Goal: Check status

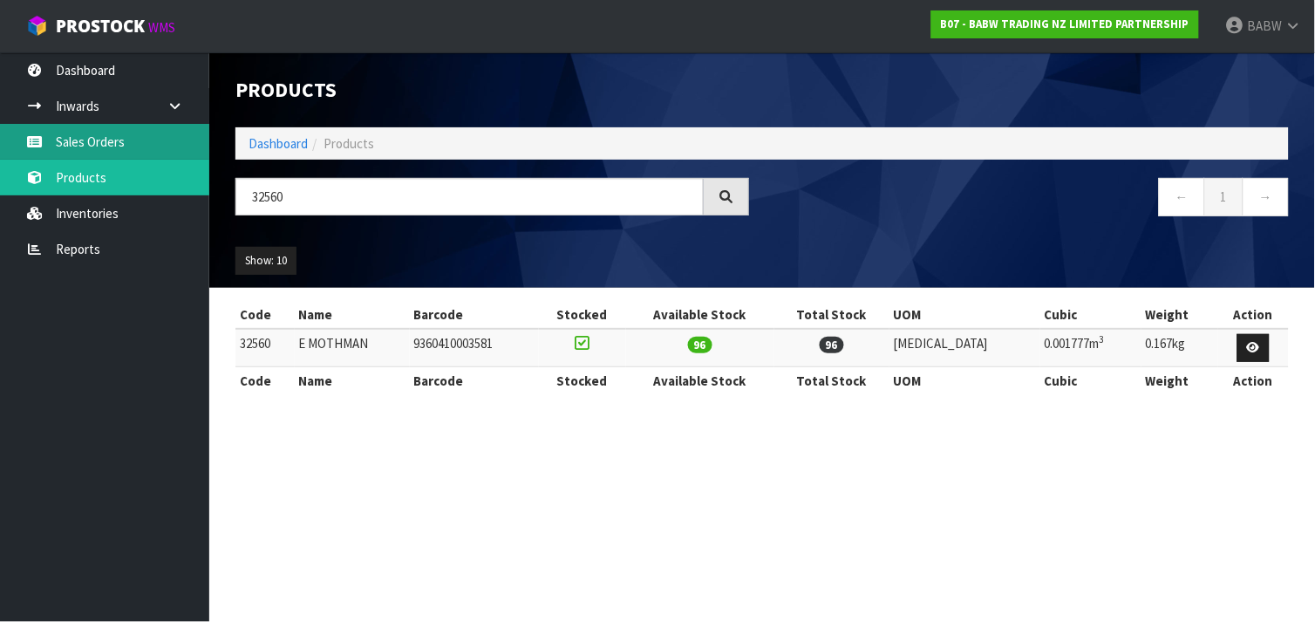
click at [90, 146] on link "Sales Orders" at bounding box center [104, 142] width 209 height 36
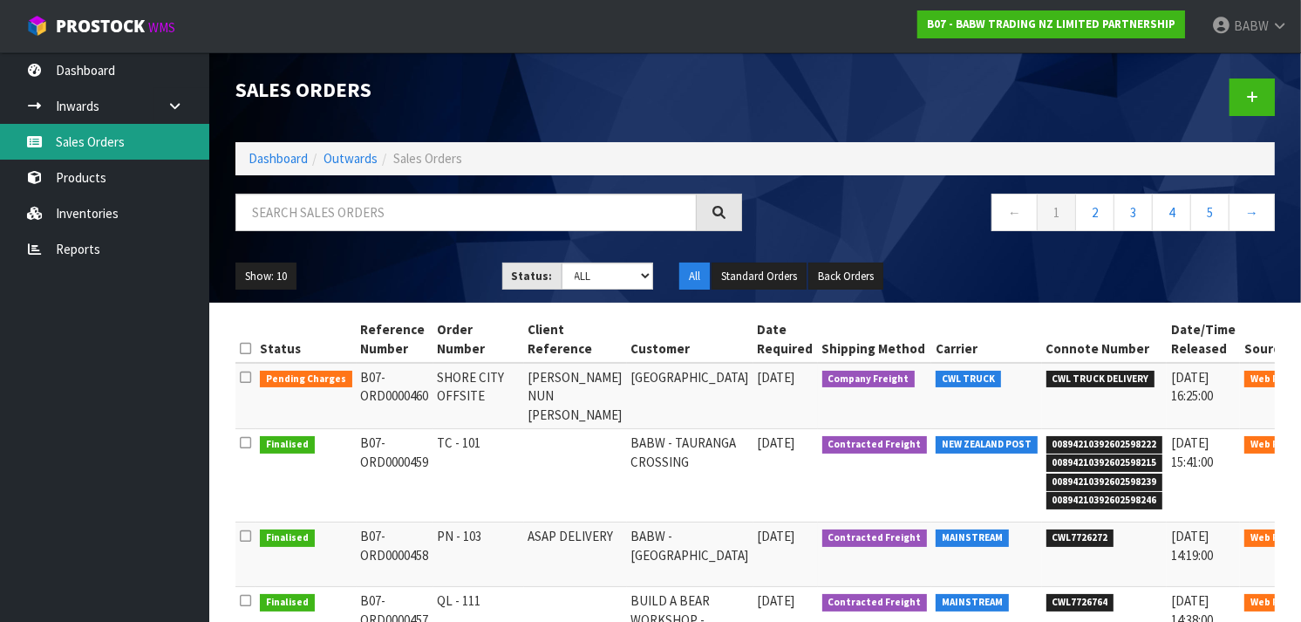
scroll to position [66, 0]
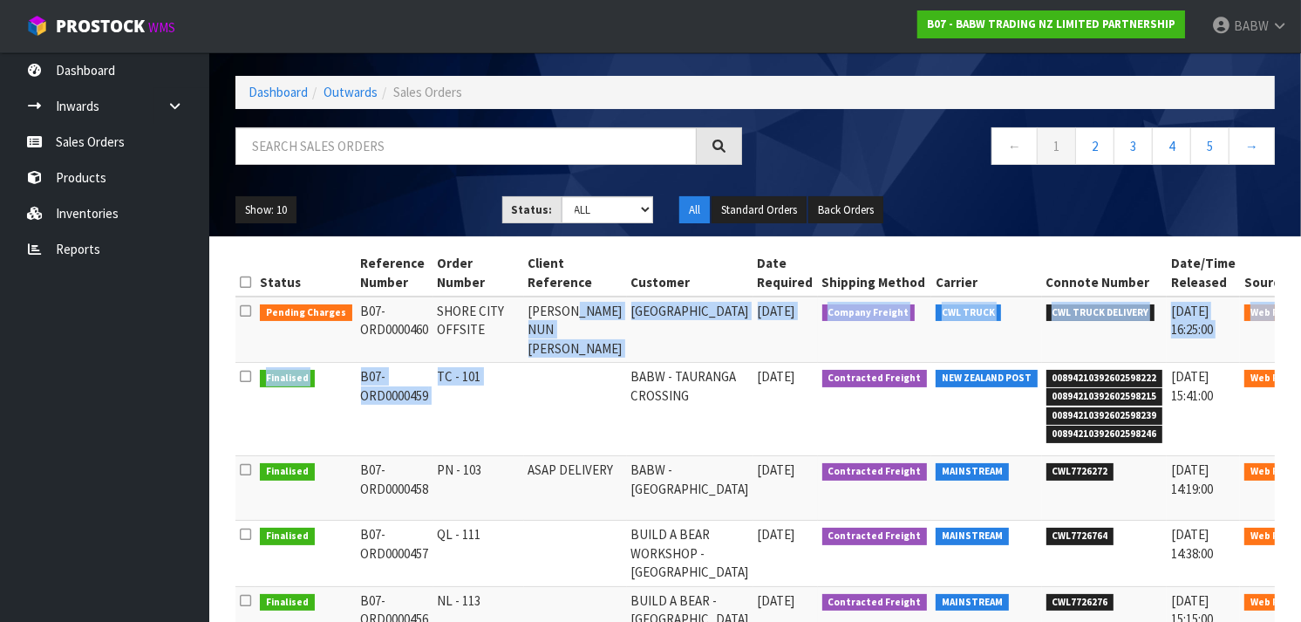
drag, startPoint x: 567, startPoint y: 310, endPoint x: 568, endPoint y: 405, distance: 95.1
click at [568, 405] on td at bounding box center [575, 409] width 103 height 93
drag, startPoint x: 568, startPoint y: 405, endPoint x: 604, endPoint y: 309, distance: 102.4
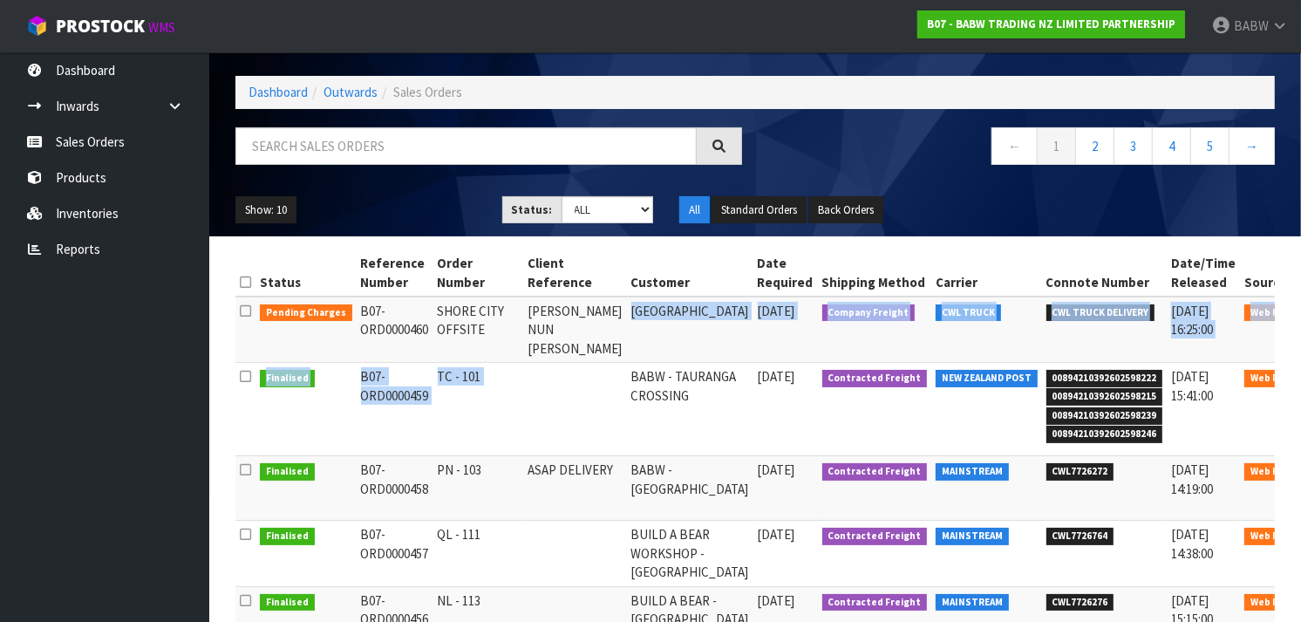
click at [627, 309] on td "[GEOGRAPHIC_DATA]" at bounding box center [690, 330] width 126 height 66
drag, startPoint x: 604, startPoint y: 309, endPoint x: 591, endPoint y: 438, distance: 129.7
click at [591, 438] on td at bounding box center [575, 409] width 103 height 93
drag, startPoint x: 591, startPoint y: 438, endPoint x: 596, endPoint y: 305, distance: 132.6
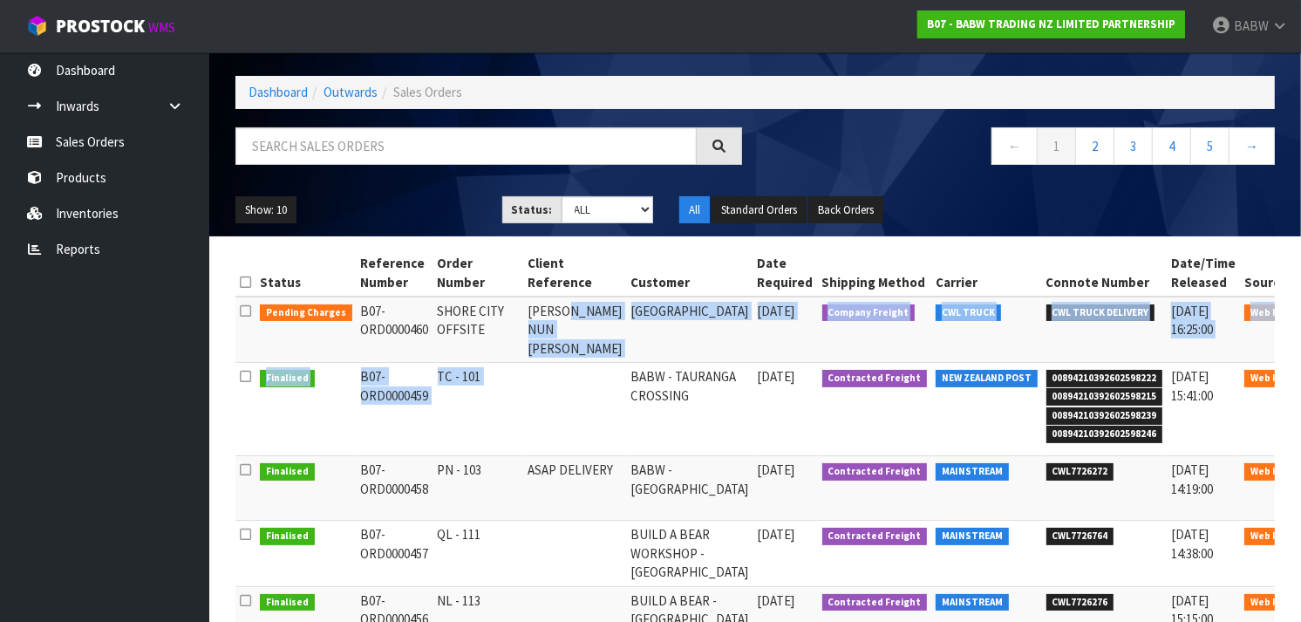
click at [596, 305] on td "[PERSON_NAME] NUN [PERSON_NAME]" at bounding box center [575, 330] width 103 height 66
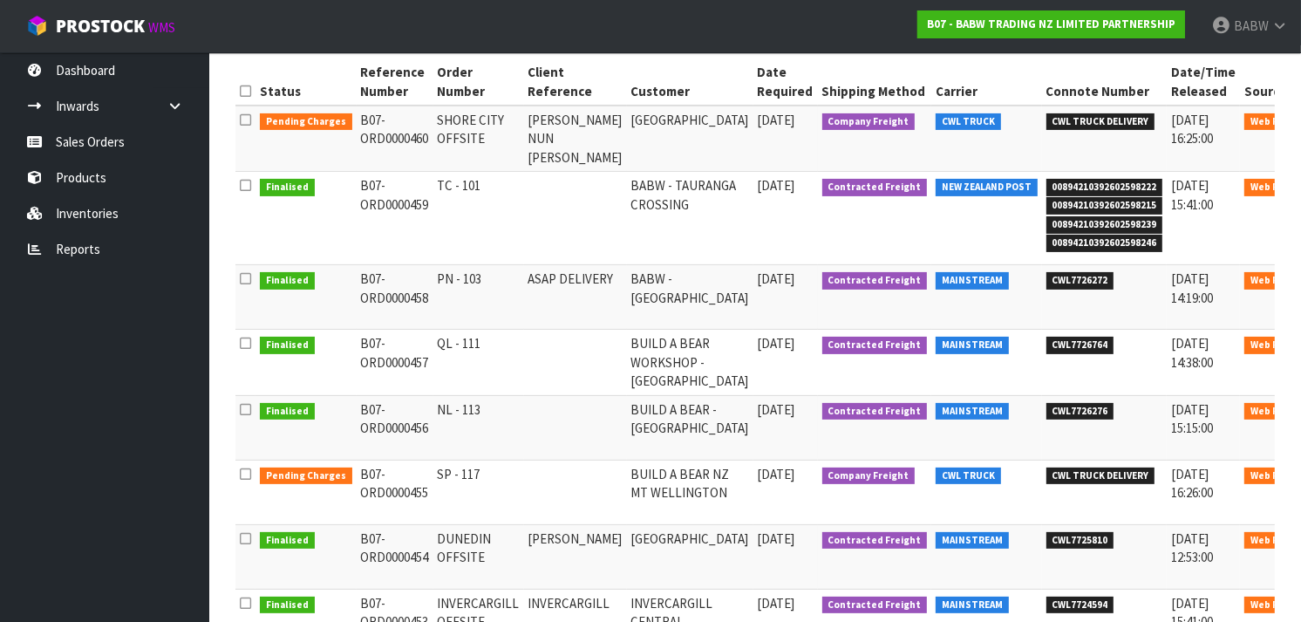
scroll to position [258, 0]
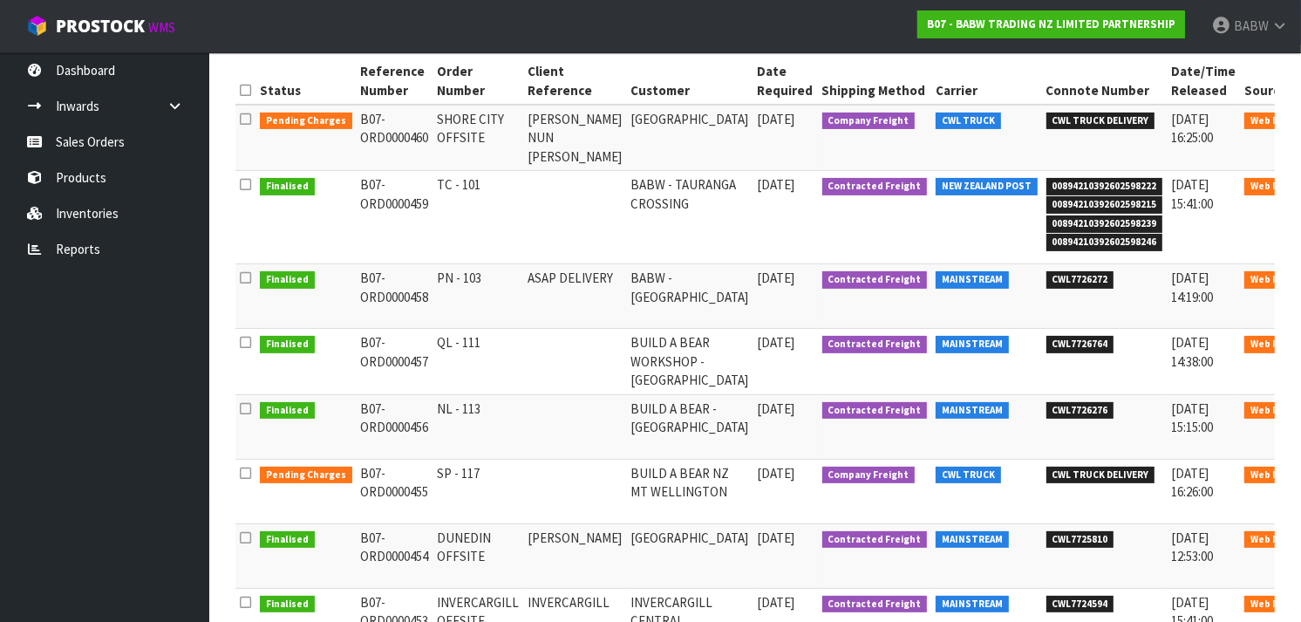
drag, startPoint x: 597, startPoint y: 465, endPoint x: 597, endPoint y: 522, distance: 56.7
click at [597, 522] on td at bounding box center [575, 491] width 103 height 65
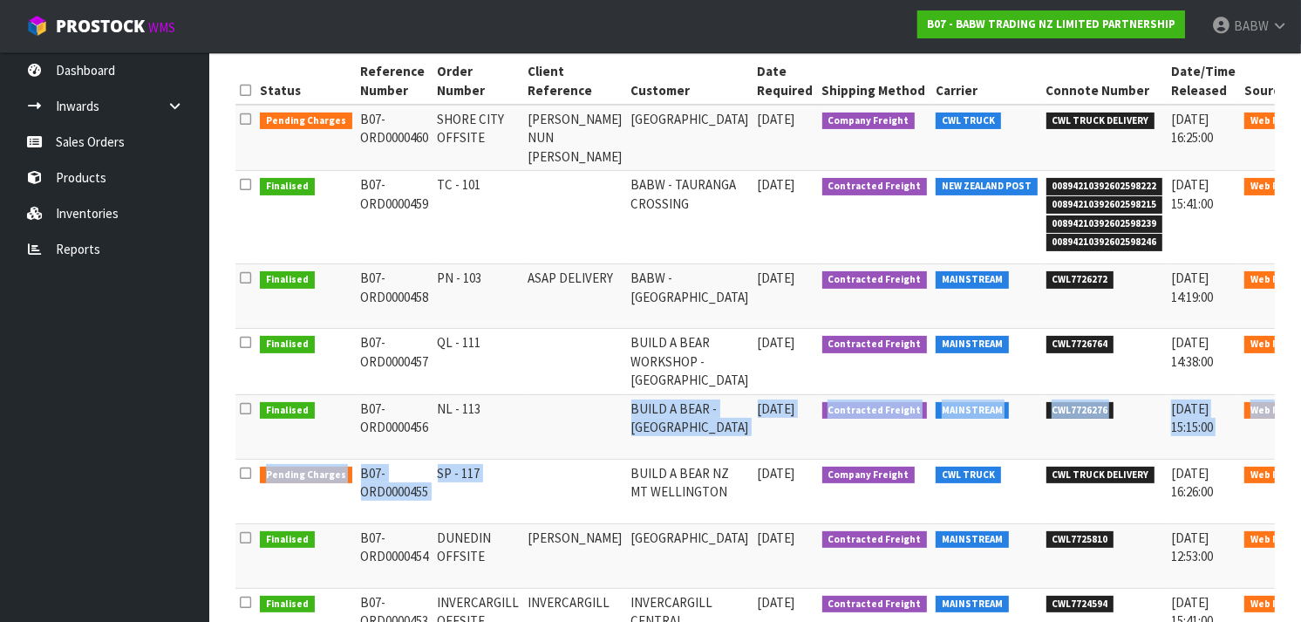
drag, startPoint x: 597, startPoint y: 522, endPoint x: 595, endPoint y: 424, distance: 97.7
click at [595, 424] on tbody "Pending Charges B07-ORD0000460 SHORE CITY OFFSITE [PERSON_NAME] NUN TOON-[PERSO…" at bounding box center [798, 444] width 1126 height 678
click at [595, 424] on td at bounding box center [575, 426] width 103 height 65
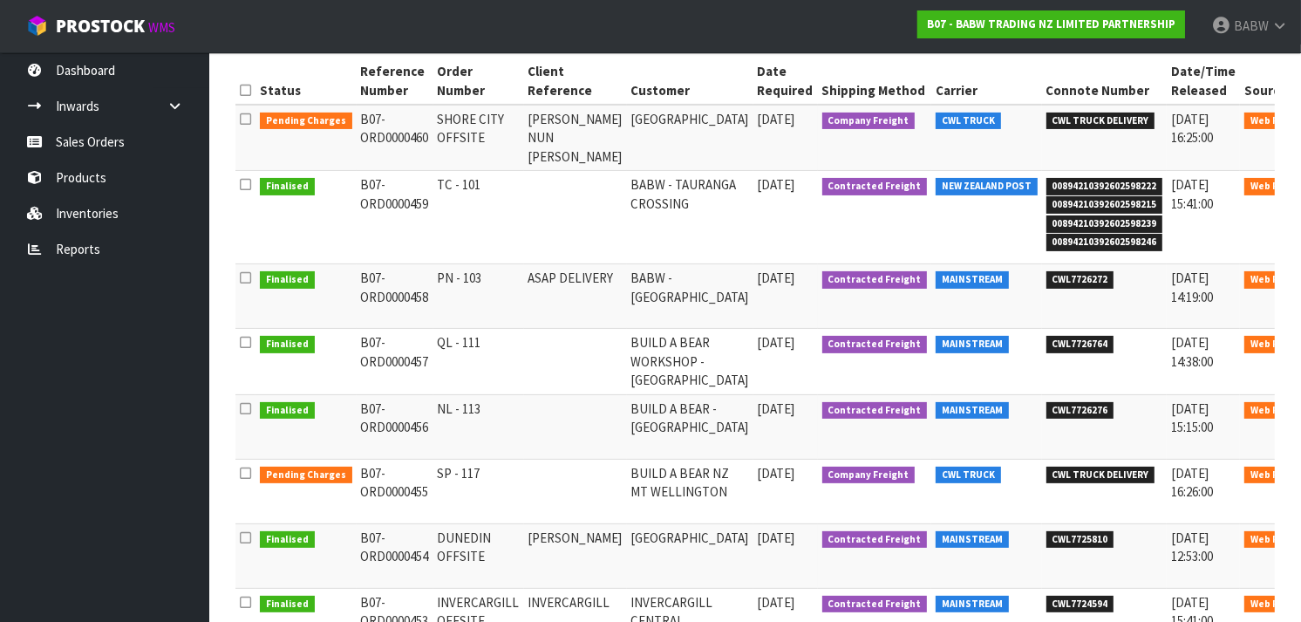
drag, startPoint x: 594, startPoint y: 432, endPoint x: 595, endPoint y: 559, distance: 127.3
click at [595, 559] on tbody "Pending Charges B07-ORD0000460 SHORE CITY OFFSITE [PERSON_NAME] NUN TOON-[PERSO…" at bounding box center [798, 444] width 1126 height 678
click at [595, 559] on td "[PERSON_NAME]" at bounding box center [575, 555] width 103 height 65
drag, startPoint x: 595, startPoint y: 559, endPoint x: 610, endPoint y: 417, distance: 143.0
click at [610, 417] on tbody "Pending Charges B07-ORD0000460 SHORE CITY OFFSITE [PERSON_NAME] NUN TOON-[PERSO…" at bounding box center [798, 444] width 1126 height 678
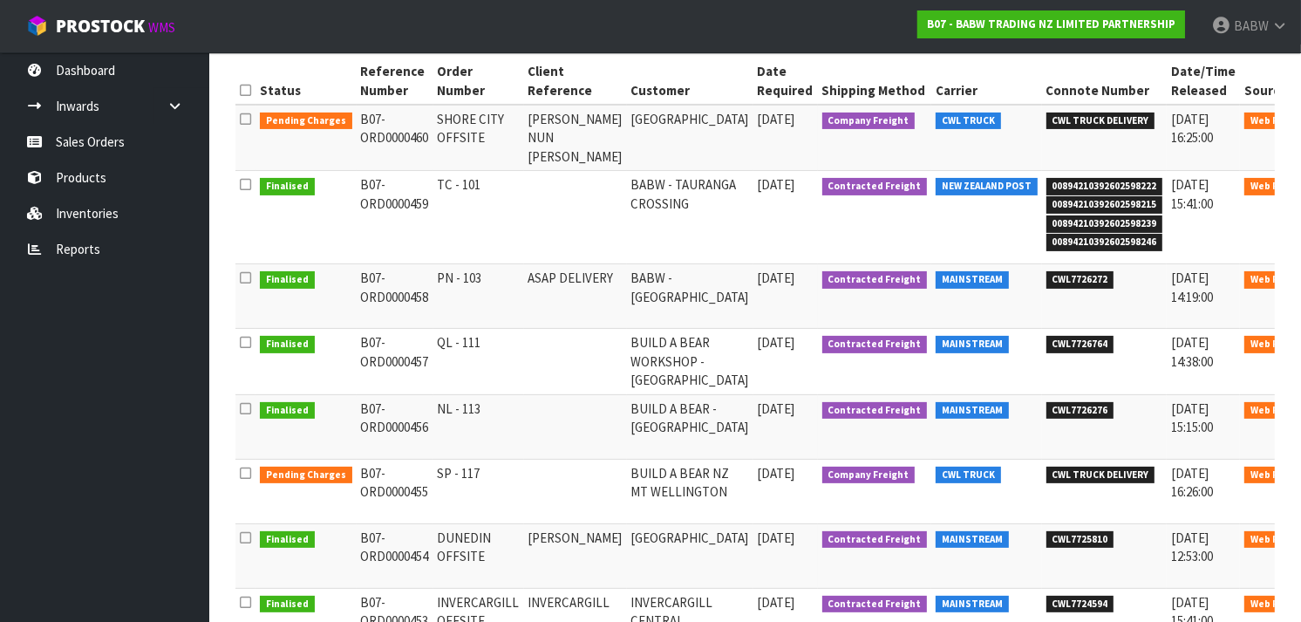
click at [627, 417] on td "BUILD A BEAR - [GEOGRAPHIC_DATA]" at bounding box center [690, 426] width 126 height 65
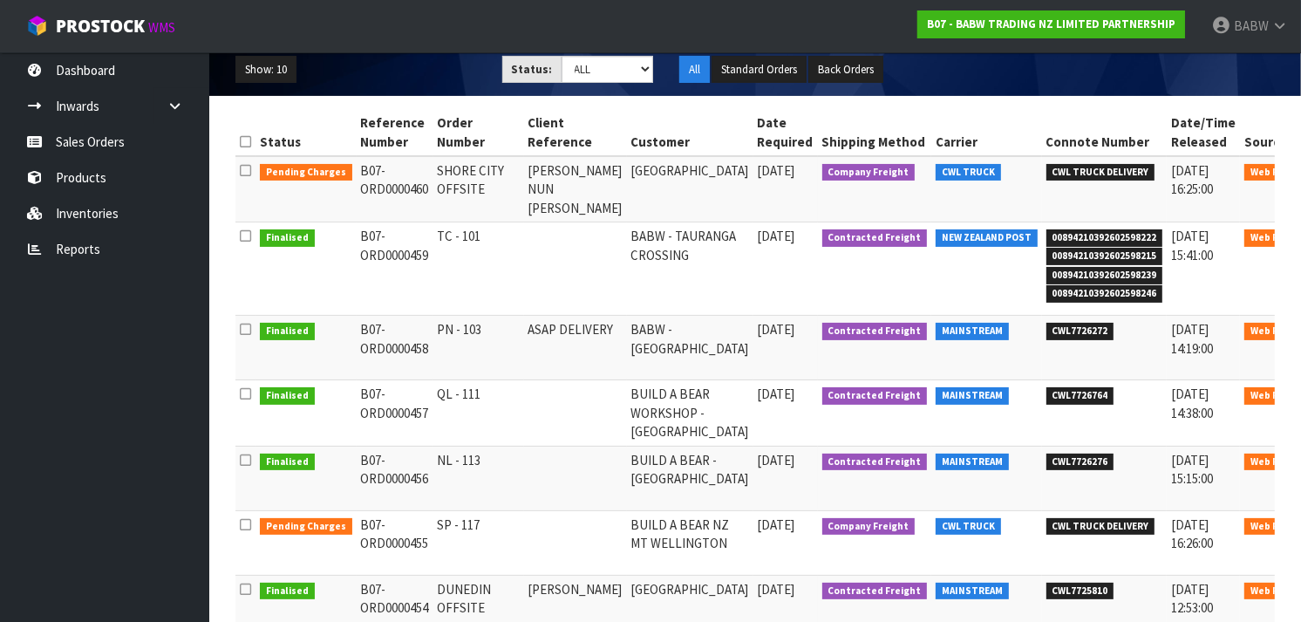
scroll to position [202, 0]
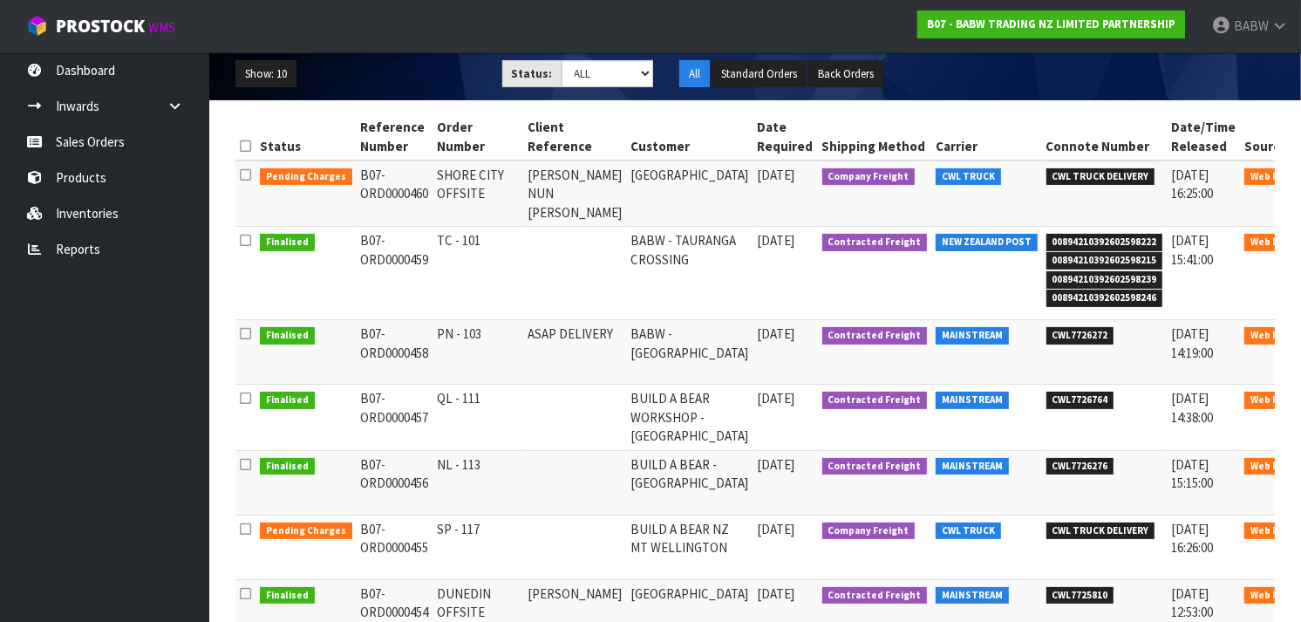
drag, startPoint x: 745, startPoint y: 231, endPoint x: 690, endPoint y: 289, distance: 79.6
click at [690, 289] on tr "Finalised B07-ORD0000459 TC - 101 [GEOGRAPHIC_DATA] [DATE] Contracted Freight N…" at bounding box center [798, 273] width 1126 height 93
click at [690, 289] on td "BABW - TAURANGA CROSSING" at bounding box center [690, 273] width 126 height 93
drag, startPoint x: 690, startPoint y: 289, endPoint x: 696, endPoint y: 235, distance: 53.5
click at [696, 235] on td "BABW - TAURANGA CROSSING" at bounding box center [690, 273] width 126 height 93
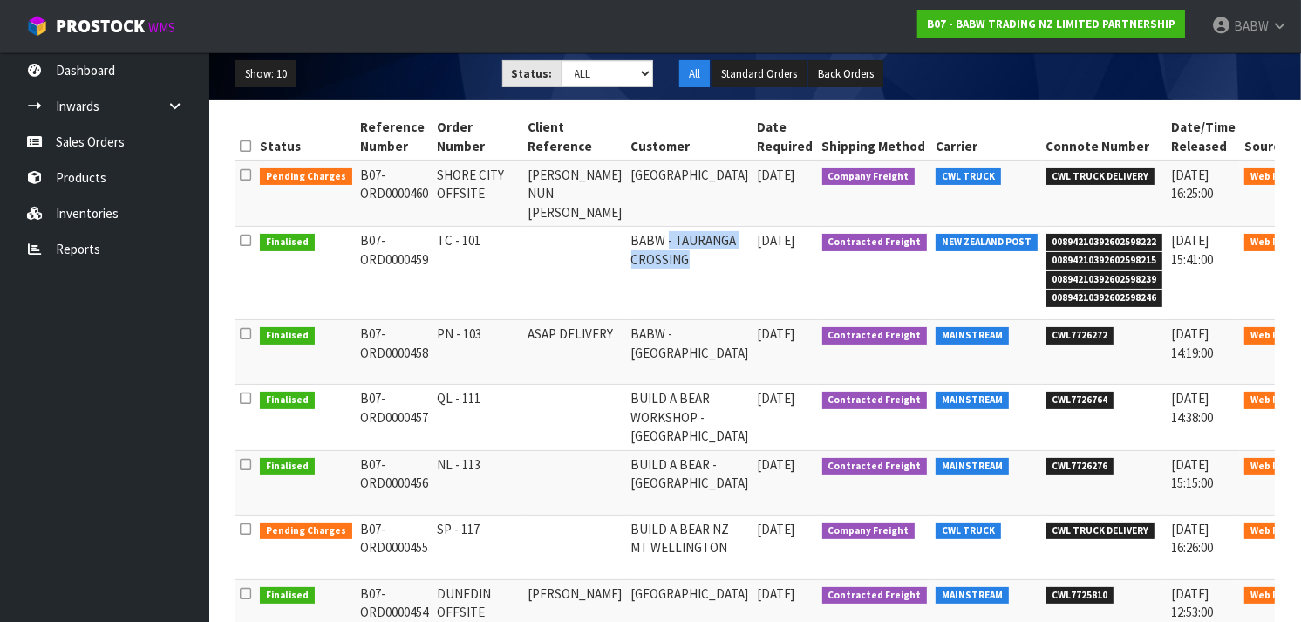
click at [696, 235] on td "BABW - TAURANGA CROSSING" at bounding box center [690, 273] width 126 height 93
drag, startPoint x: 705, startPoint y: 235, endPoint x: 701, endPoint y: 303, distance: 67.2
click at [754, 303] on td "[DATE]" at bounding box center [786, 273] width 65 height 93
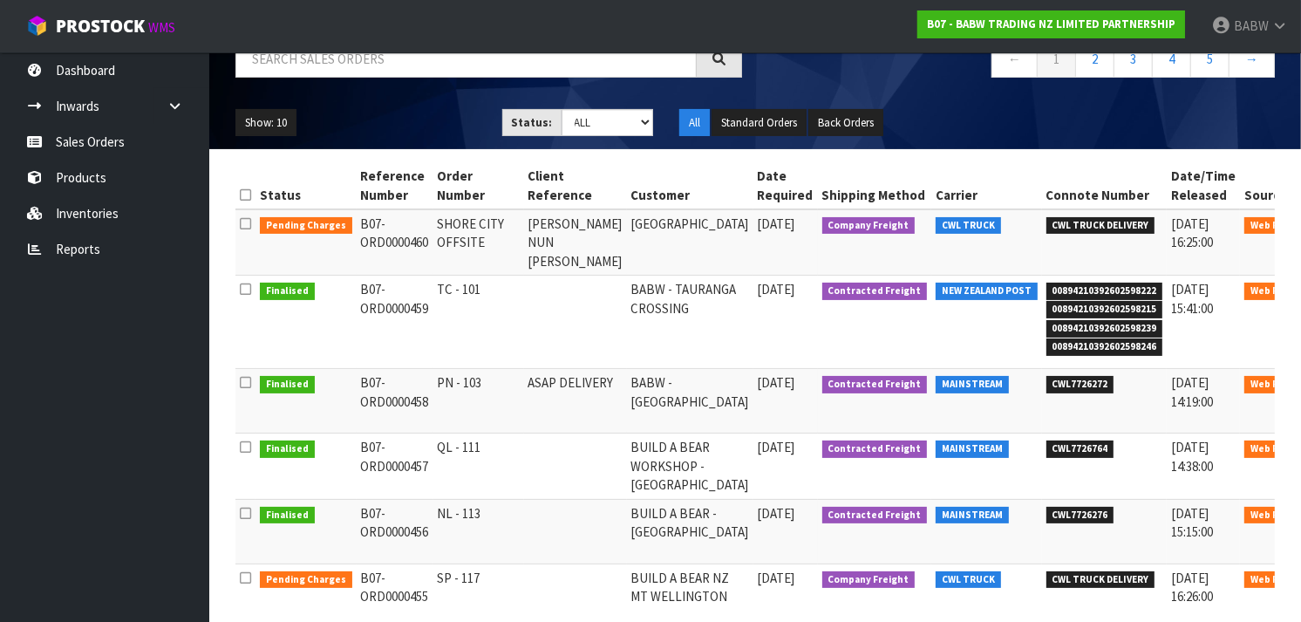
scroll to position [140, 0]
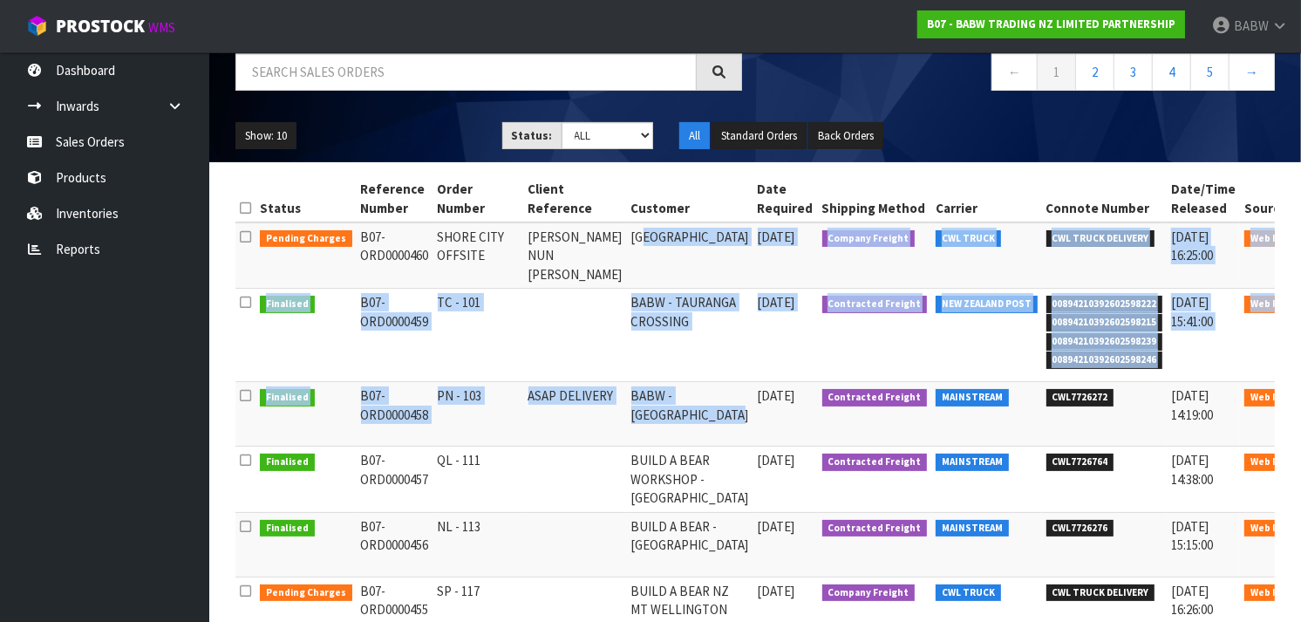
drag, startPoint x: 621, startPoint y: 238, endPoint x: 649, endPoint y: 426, distance: 189.6
click at [649, 426] on tbody "Pending Charges B07-ORD0000460 SHORE CITY OFFSITE [PERSON_NAME] NUN TOON-[PERSO…" at bounding box center [798, 561] width 1126 height 678
click at [649, 426] on td "BABW - [GEOGRAPHIC_DATA]" at bounding box center [690, 414] width 126 height 65
drag, startPoint x: 647, startPoint y: 408, endPoint x: 645, endPoint y: 237, distance: 170.9
click at [645, 237] on tbody "Pending Charges B07-ORD0000460 SHORE CITY OFFSITE [PERSON_NAME] NUN TOON-[PERSO…" at bounding box center [798, 561] width 1126 height 678
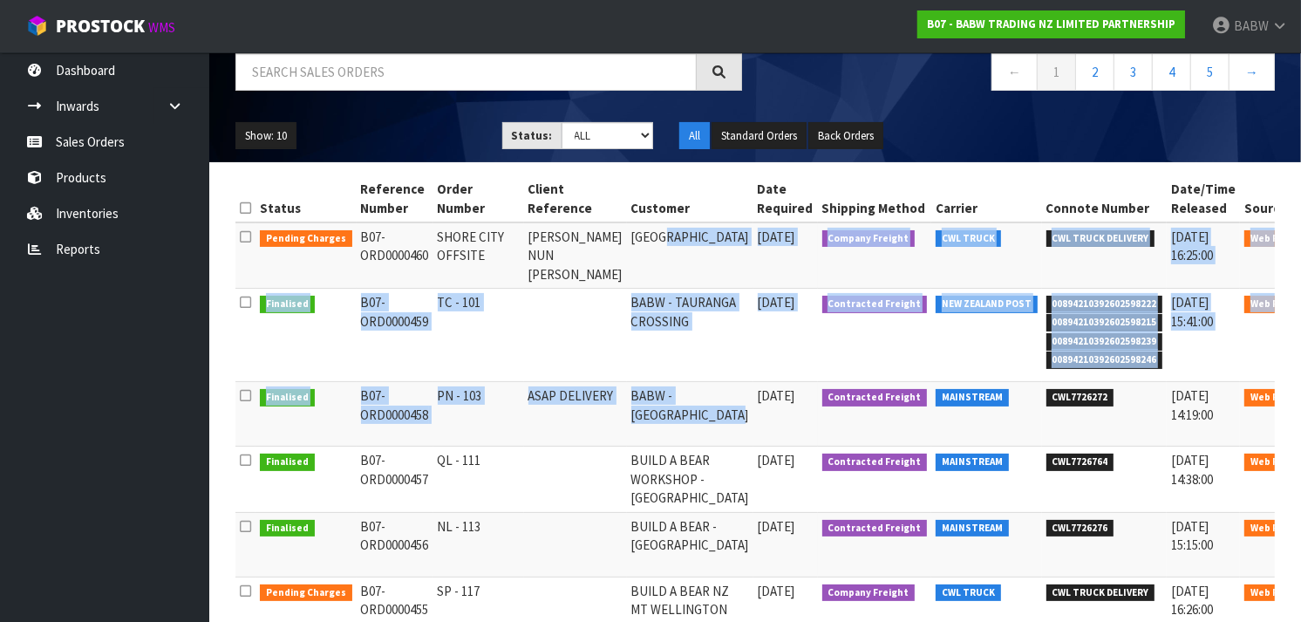
click at [645, 237] on td "[GEOGRAPHIC_DATA]" at bounding box center [690, 255] width 126 height 66
drag, startPoint x: 645, startPoint y: 237, endPoint x: 664, endPoint y: 414, distance: 178.0
click at [664, 414] on tbody "Pending Charges B07-ORD0000460 SHORE CITY OFFSITE [PERSON_NAME] NUN TOON-[PERSO…" at bounding box center [798, 561] width 1126 height 678
click at [664, 414] on td "BABW - [GEOGRAPHIC_DATA]" at bounding box center [690, 414] width 126 height 65
